Goal: Task Accomplishment & Management: Manage account settings

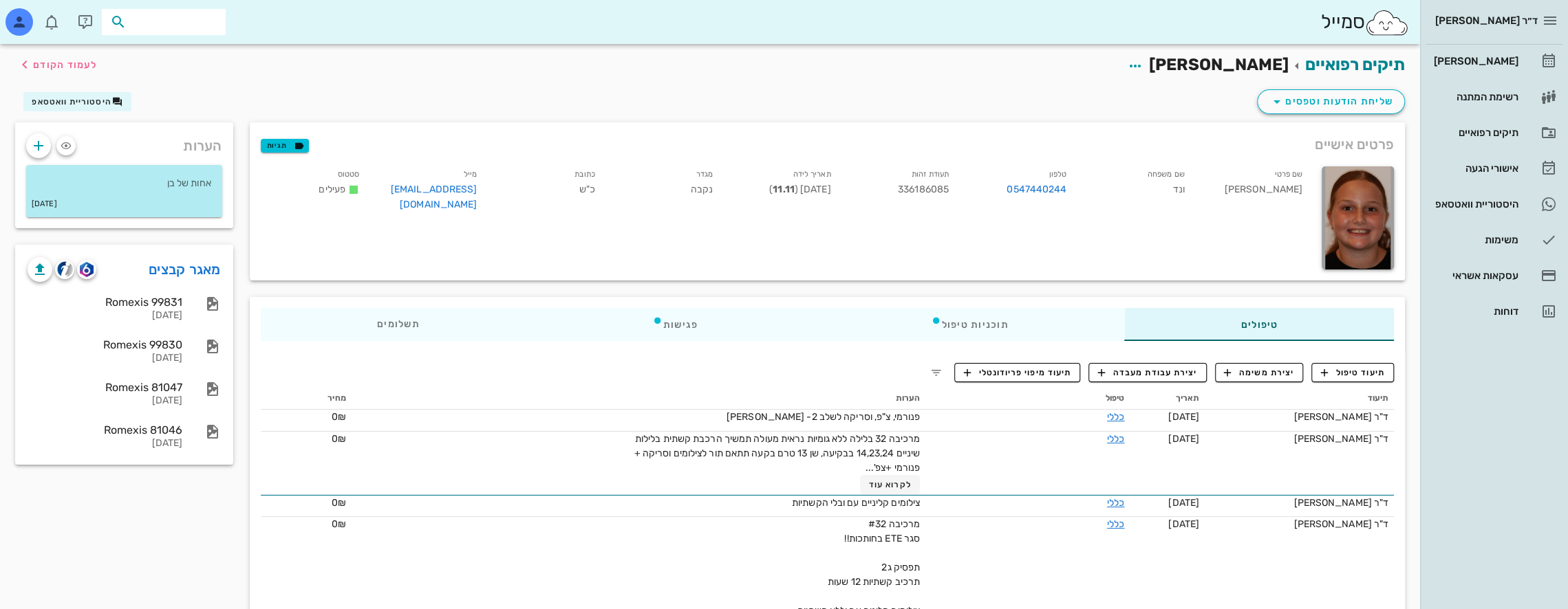
click at [195, 21] on input "text" at bounding box center [174, 22] width 88 height 18
type input "[PERSON_NAME] על"
click at [205, 61] on div "0549736366" at bounding box center [142, 65] width 151 height 11
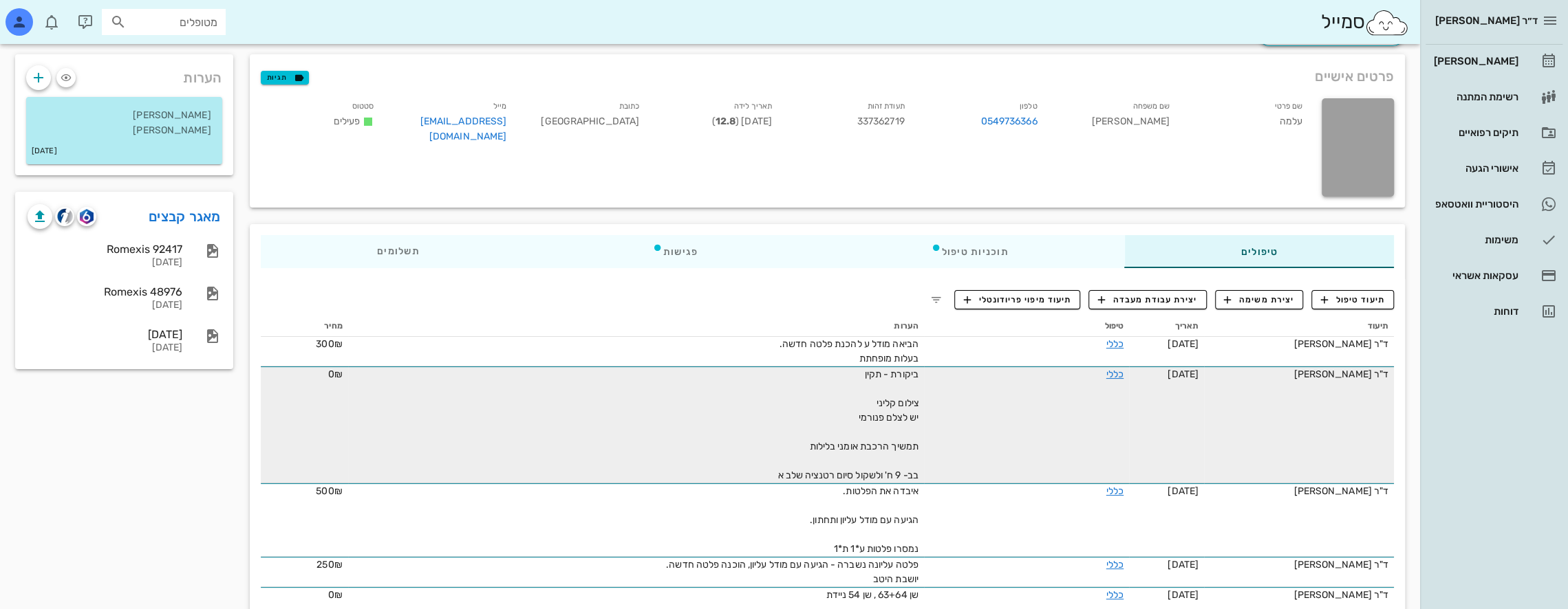
scroll to position [69, 0]
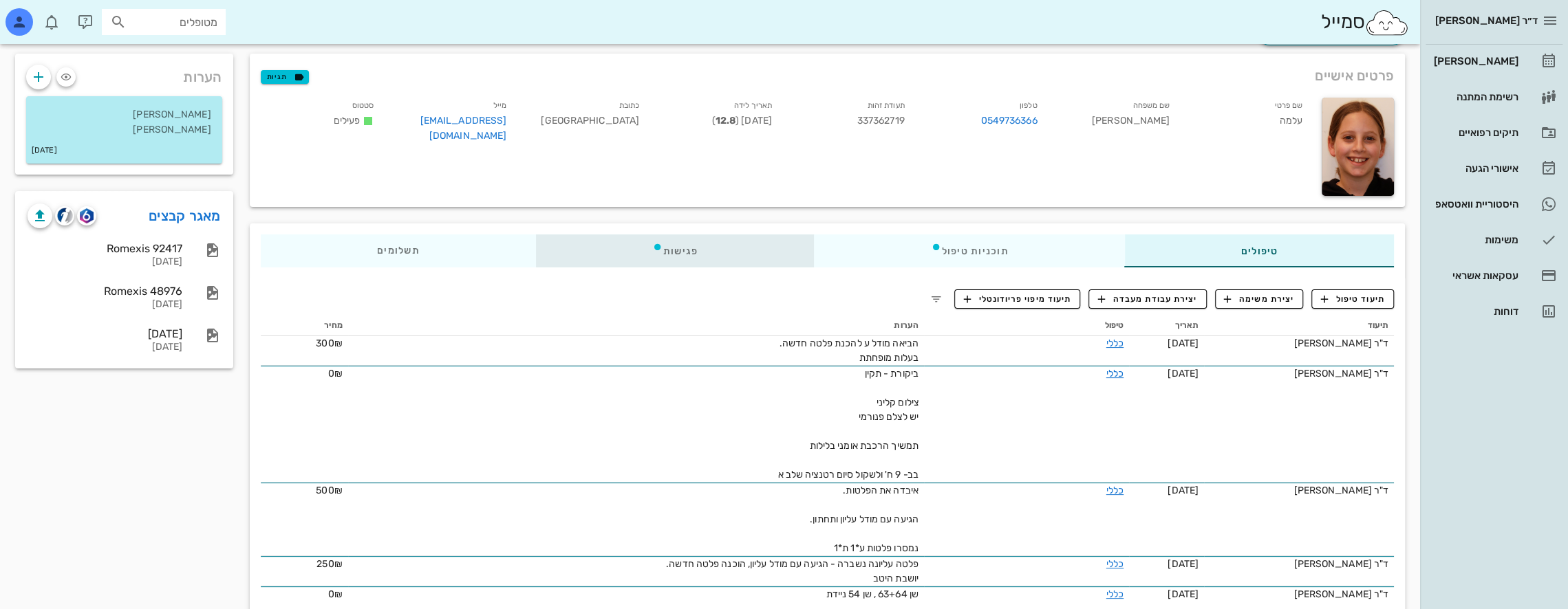
click at [682, 246] on div "פגישות" at bounding box center [674, 250] width 278 height 33
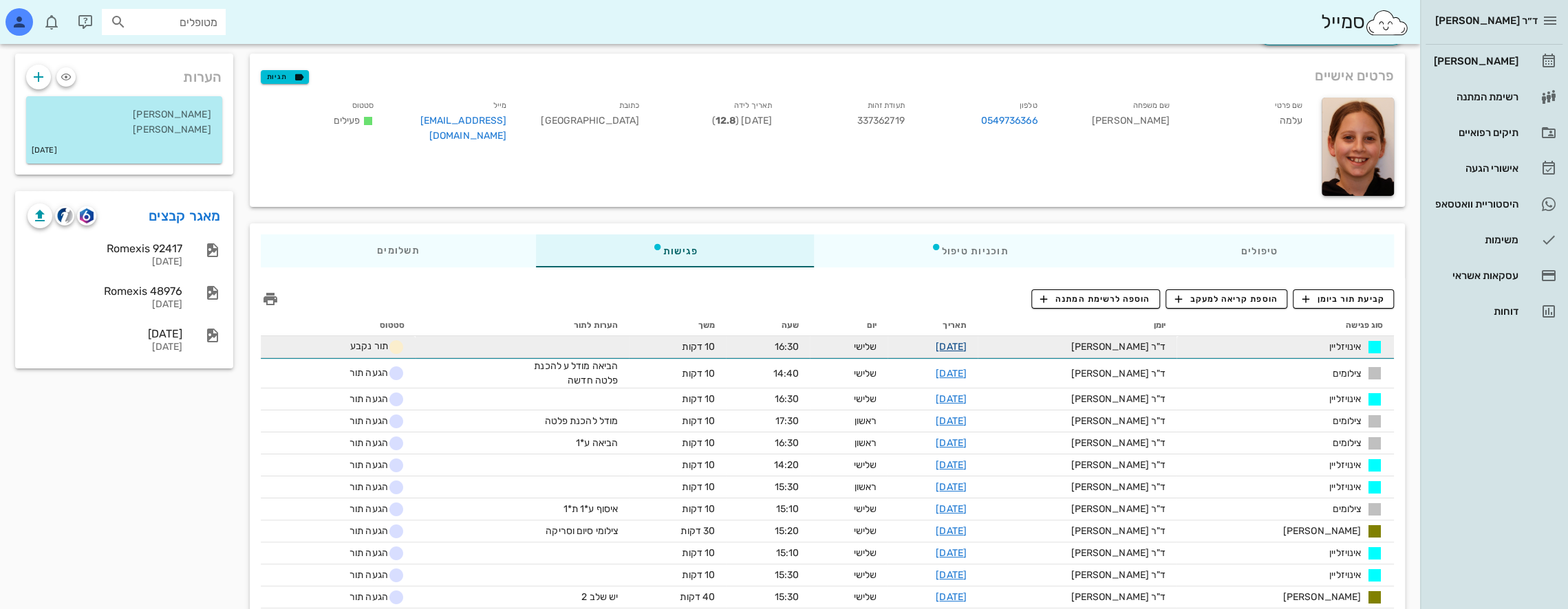
click at [967, 347] on link "[DATE]" at bounding box center [951, 347] width 31 height 12
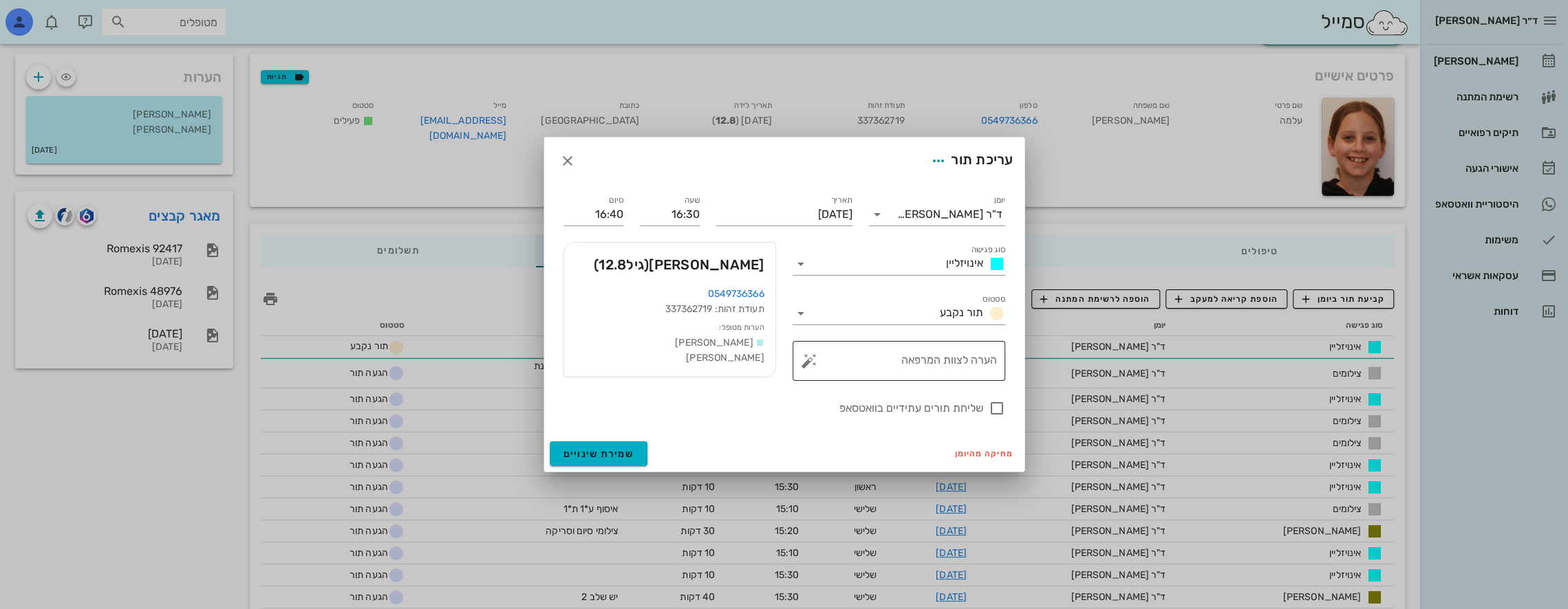
click at [986, 356] on div "הערה לצוות המרפאה" at bounding box center [904, 361] width 185 height 40
type textarea "לצלם צילומים קלינים"
click at [617, 451] on span "שמירת שינויים" at bounding box center [599, 454] width 71 height 12
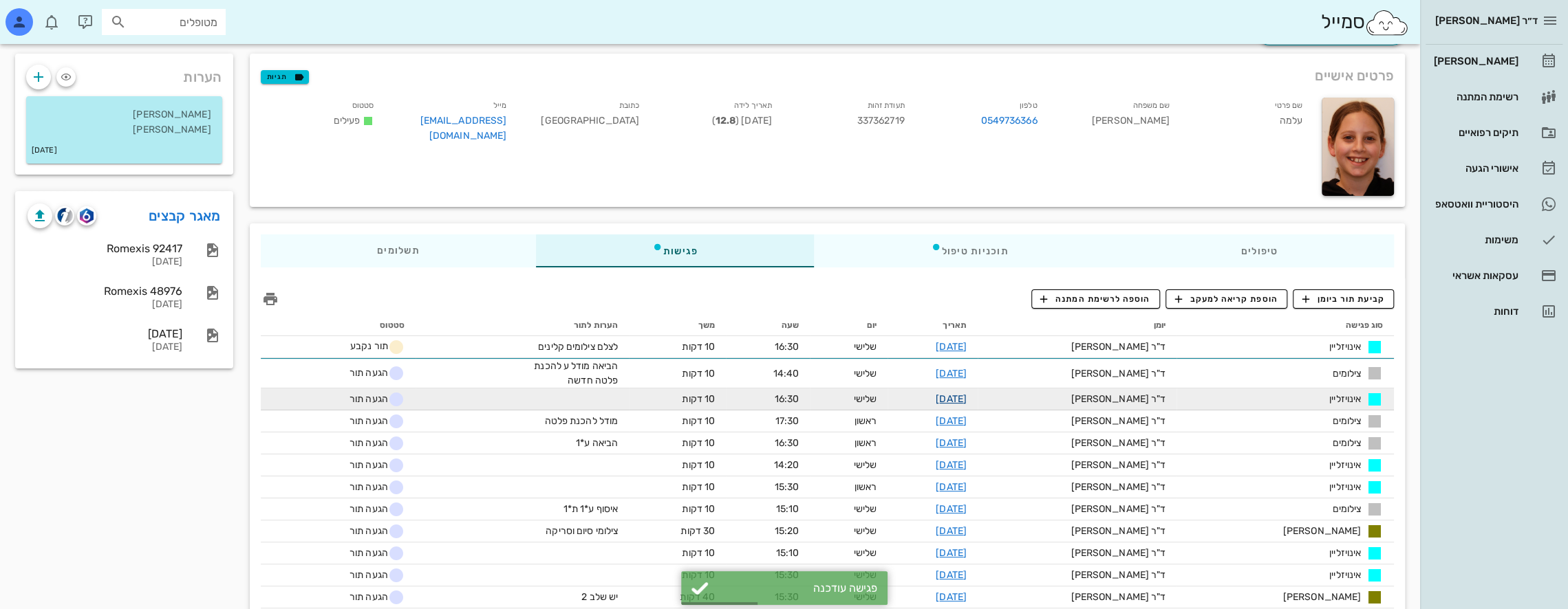
click at [967, 396] on link "[DATE]" at bounding box center [951, 399] width 31 height 12
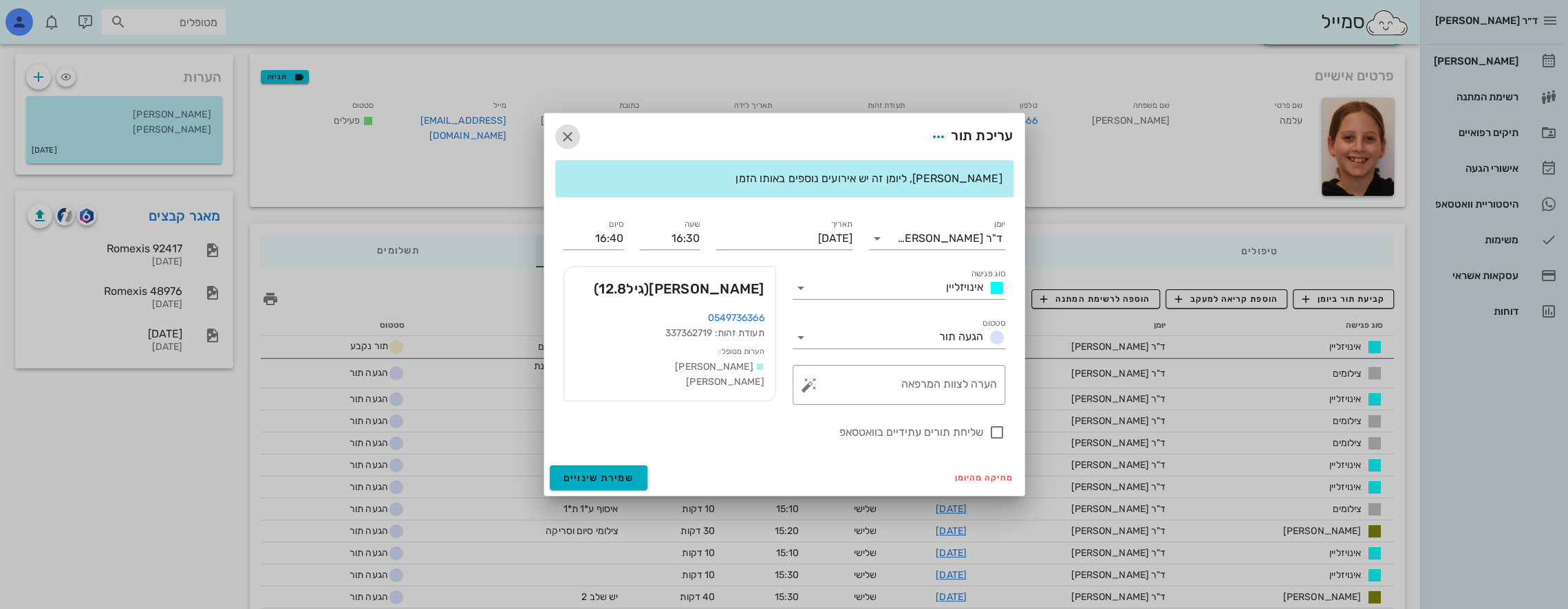
click at [569, 135] on icon "button" at bounding box center [568, 137] width 17 height 17
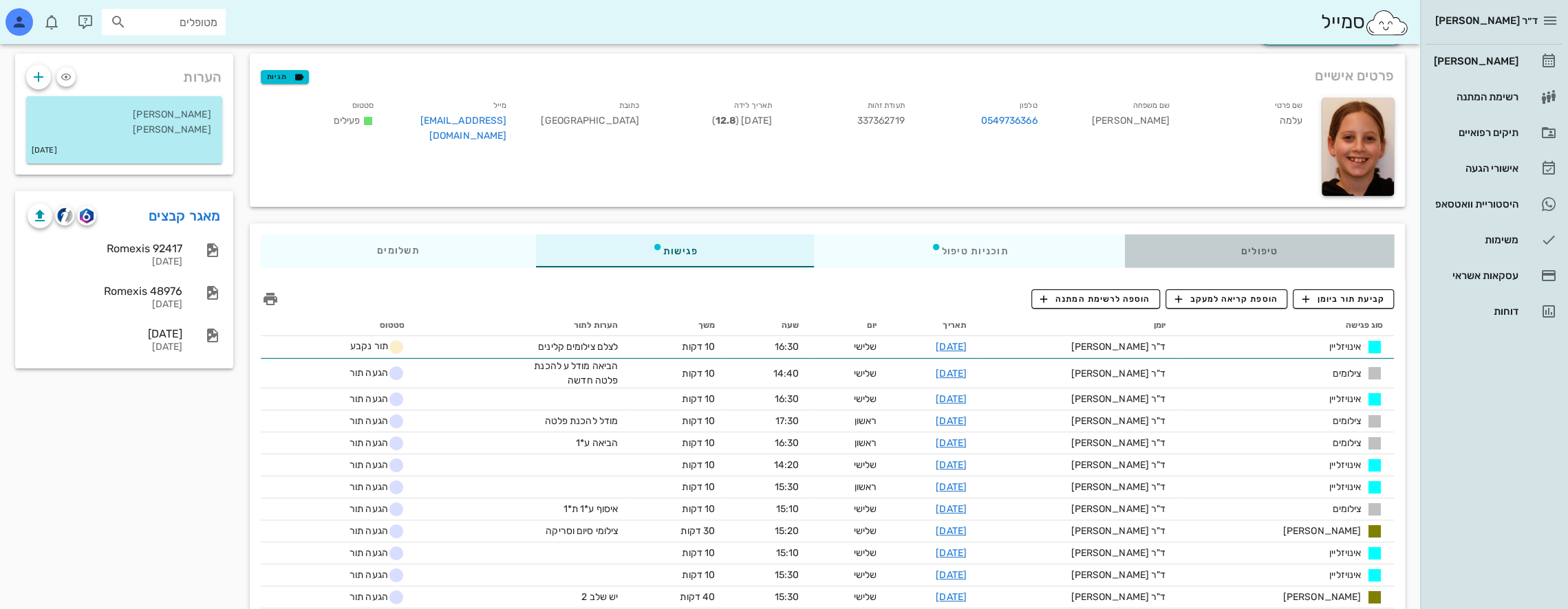
click at [1339, 248] on div "טיפולים" at bounding box center [1259, 250] width 269 height 33
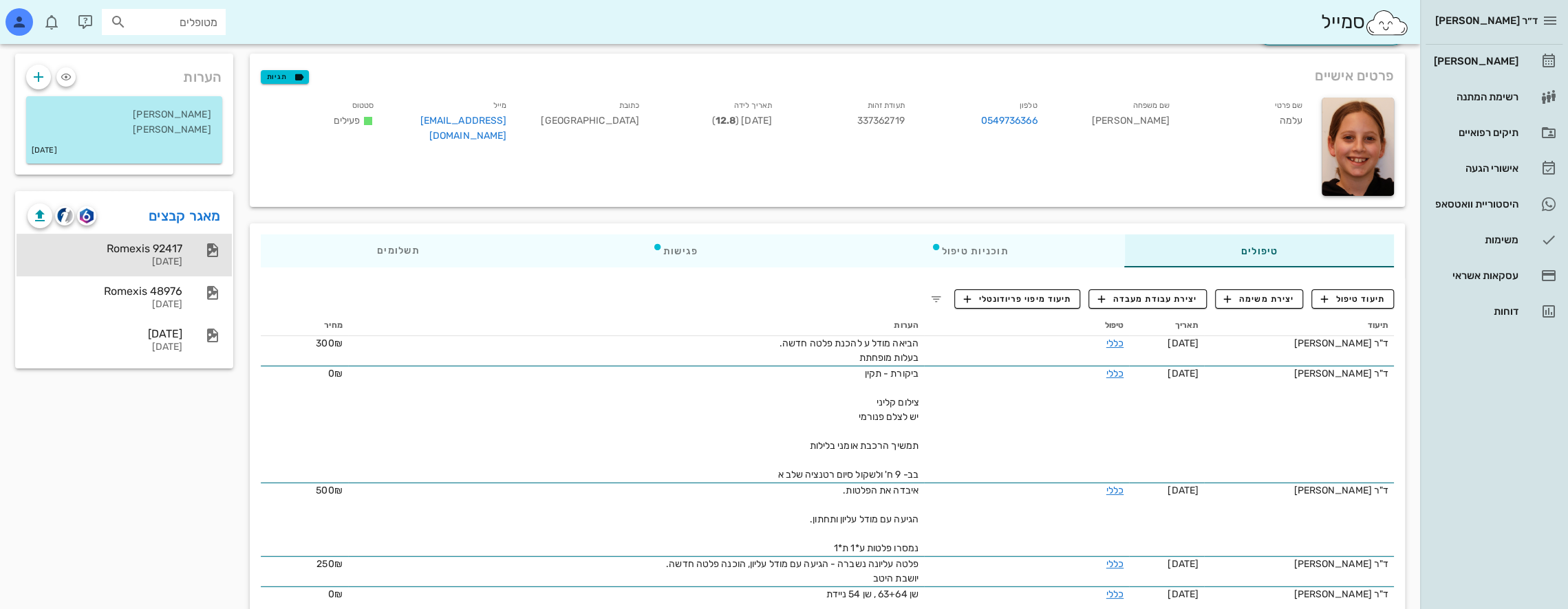
click at [145, 250] on div "Romexis 92417" at bounding box center [105, 249] width 155 height 13
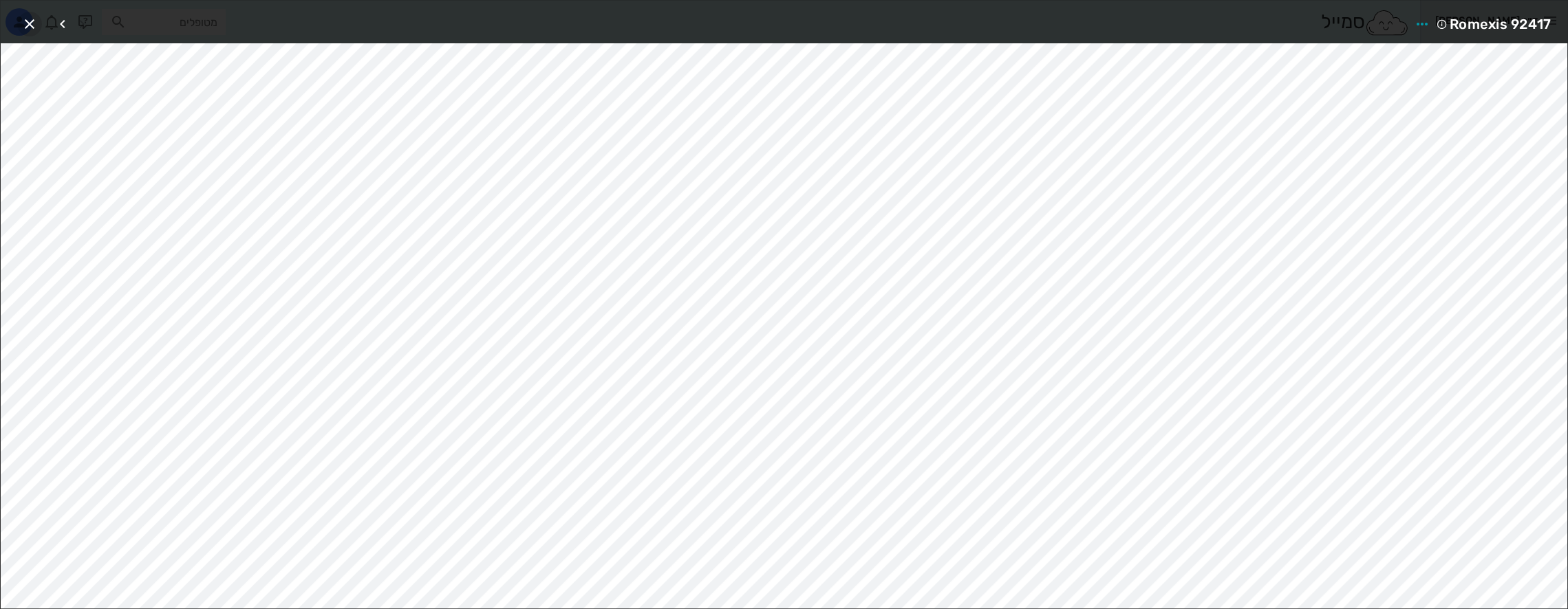
click at [32, 21] on icon "button" at bounding box center [30, 24] width 17 height 17
